Goal: Task Accomplishment & Management: Use online tool/utility

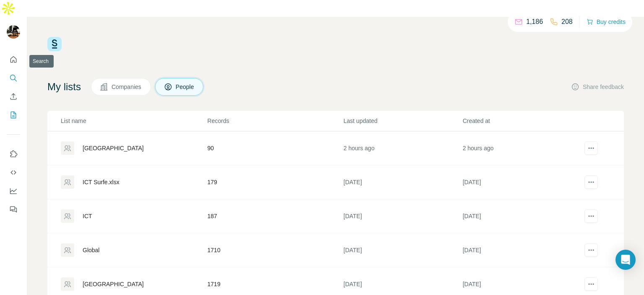
drag, startPoint x: 13, startPoint y: 62, endPoint x: 18, endPoint y: 63, distance: 5.6
click at [13, 74] on icon "Search" at bounding box center [13, 78] width 8 height 8
click at [13, 92] on icon "Enrich CSV" at bounding box center [13, 96] width 8 height 8
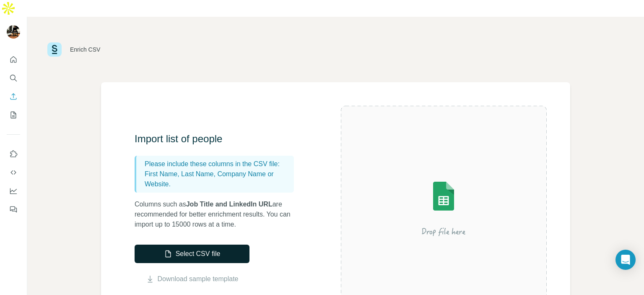
click at [192, 244] on button "Select CSV file" at bounding box center [192, 253] width 115 height 18
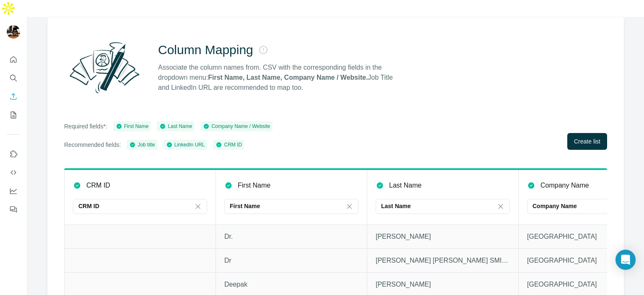
scroll to position [0, 522]
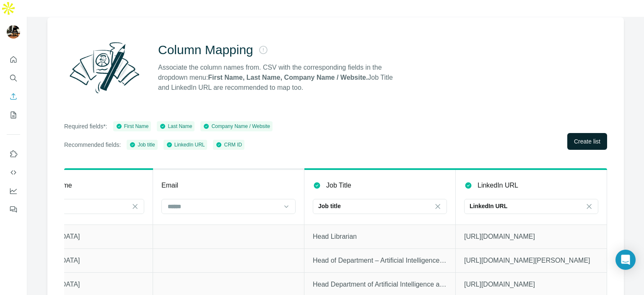
click at [595, 133] on button "Create list" at bounding box center [587, 141] width 40 height 17
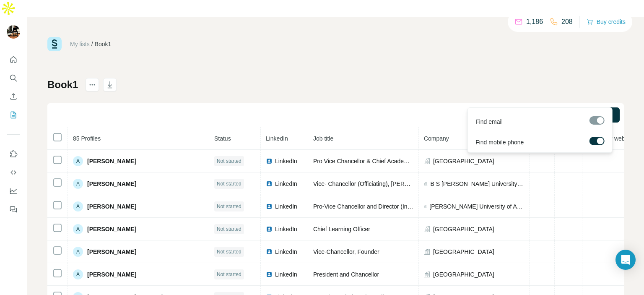
click at [598, 141] on div at bounding box center [600, 140] width 7 height 7
click at [596, 119] on div at bounding box center [596, 120] width 15 height 8
click at [586, 111] on span "Find all emails (85)" at bounding box center [585, 115] width 49 height 8
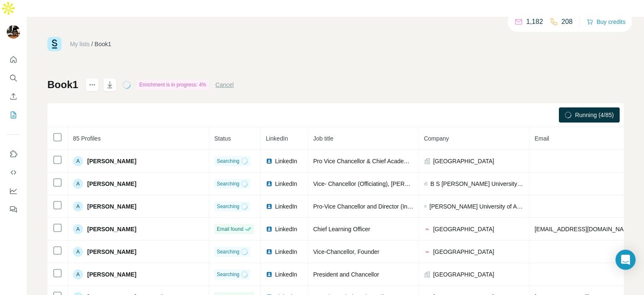
click at [362, 78] on div "Book1 Enrichment is in progress: 4% Cancel Running (4/85) 85 Profiles Status Li…" at bounding box center [335, 213] width 576 height 270
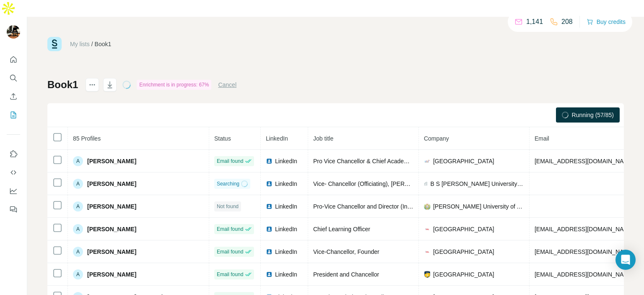
click at [362, 78] on div "Book1 Enrichment is in progress: 67% Cancel Running (57/85) 85 Profiles Status …" at bounding box center [335, 213] width 576 height 270
click at [332, 103] on div "Running (57/85)" at bounding box center [335, 115] width 576 height 24
click at [330, 103] on div "Running (57/85)" at bounding box center [335, 115] width 576 height 24
click at [292, 103] on div "Running (78/85)" at bounding box center [335, 115] width 576 height 24
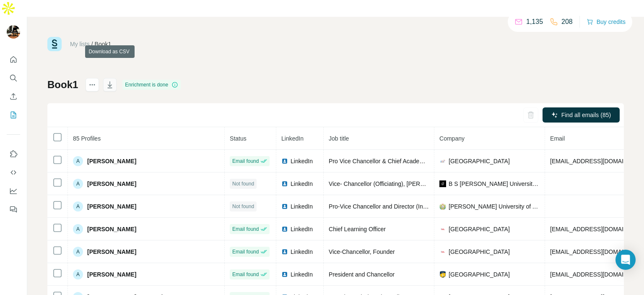
click at [106, 80] on icon "button" at bounding box center [110, 84] width 8 height 8
